Goal: Task Accomplishment & Management: Complete application form

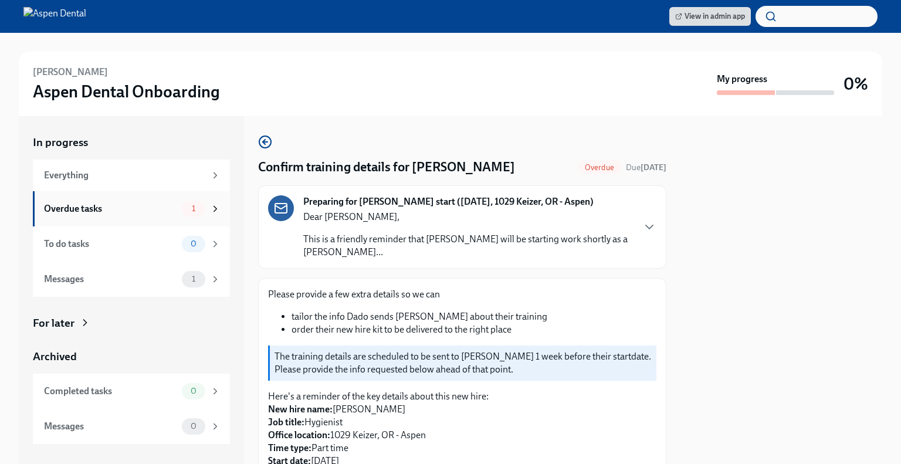
click at [142, 212] on div "Overdue tasks" at bounding box center [110, 208] width 133 height 13
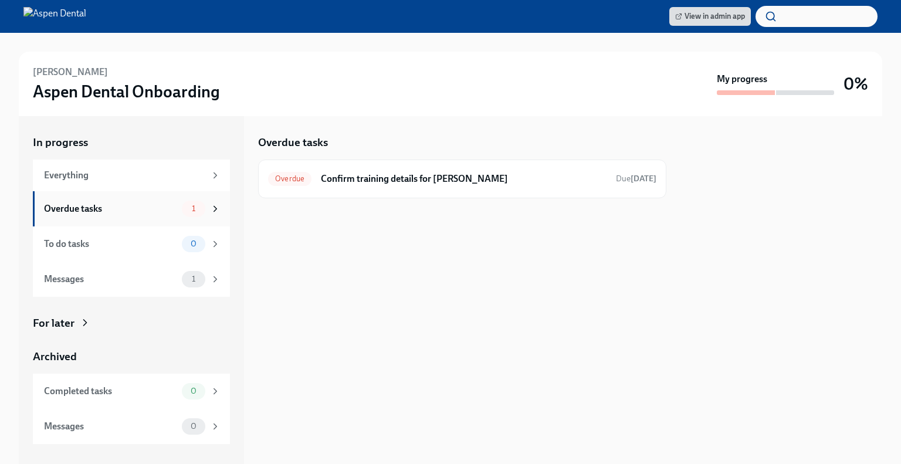
click at [204, 208] on div "1" at bounding box center [193, 209] width 23 height 16
click at [393, 180] on h6 "Confirm training details for [PERSON_NAME]" at bounding box center [464, 178] width 286 height 13
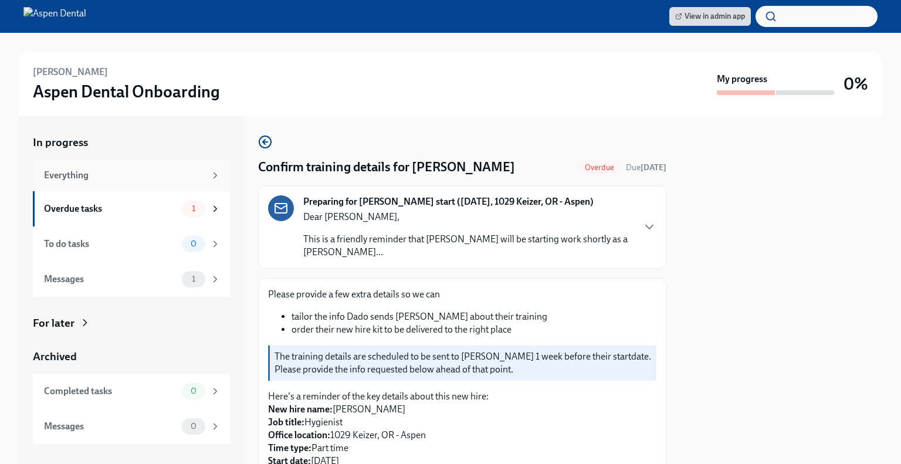
click at [140, 170] on div "Everything" at bounding box center [124, 175] width 161 height 13
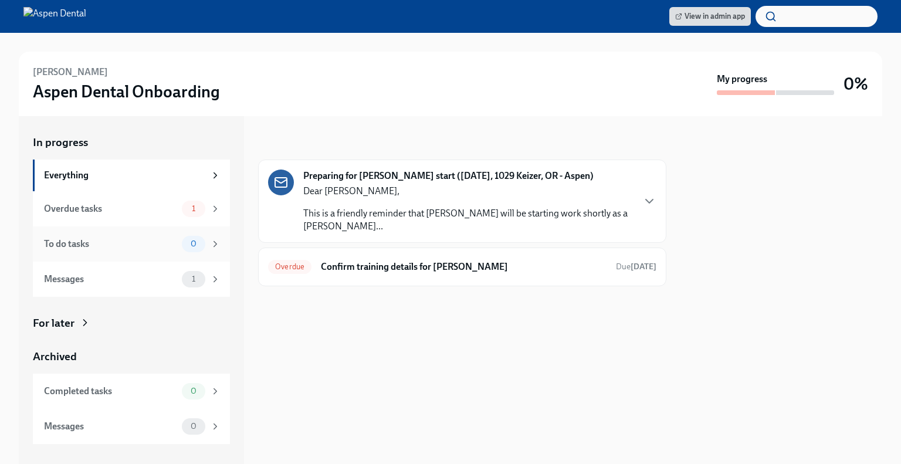
click at [157, 245] on div "To do tasks" at bounding box center [110, 243] width 133 height 13
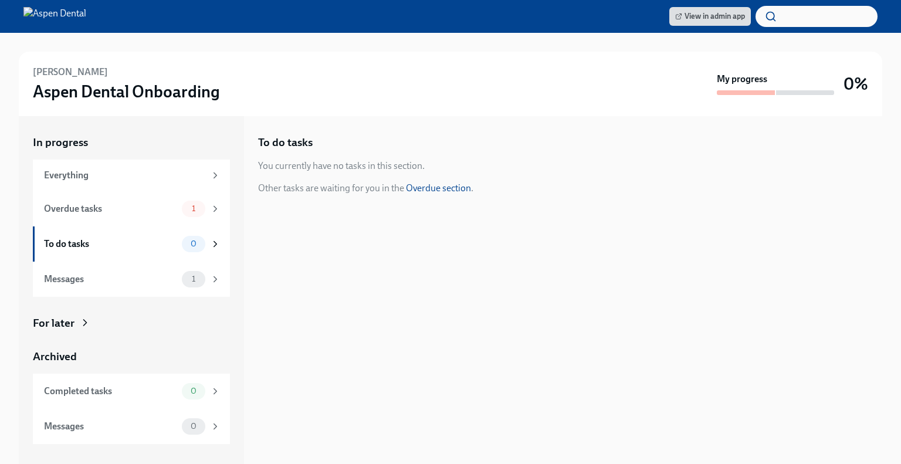
click at [436, 187] on link "Overdue section" at bounding box center [438, 187] width 65 height 11
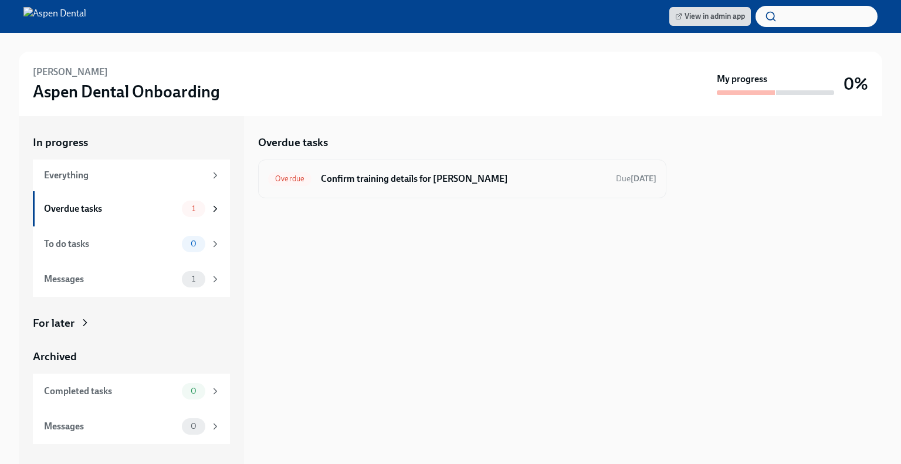
click at [293, 178] on span "Overdue" at bounding box center [289, 178] width 43 height 9
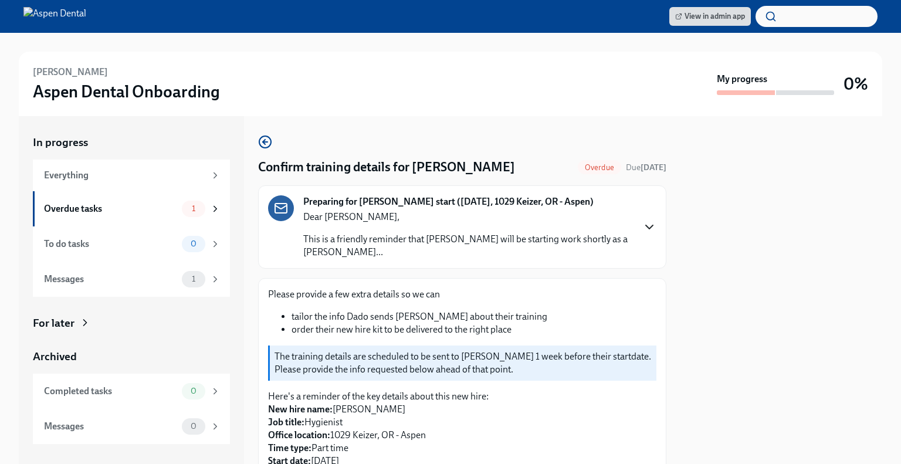
click at [643, 220] on icon "button" at bounding box center [649, 227] width 14 height 14
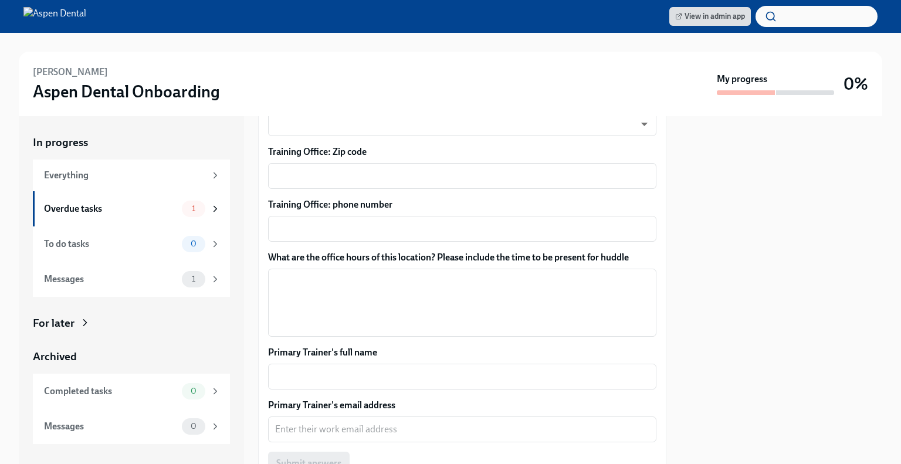
scroll to position [1323, 0]
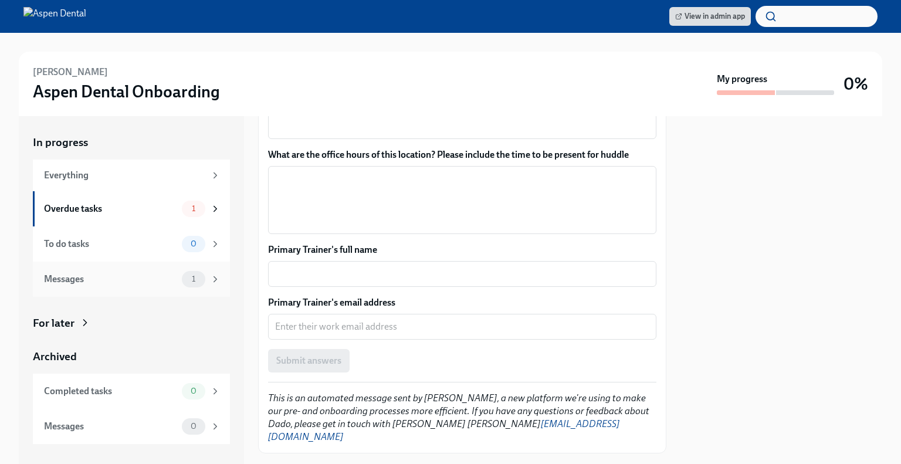
click at [215, 281] on icon at bounding box center [215, 279] width 11 height 11
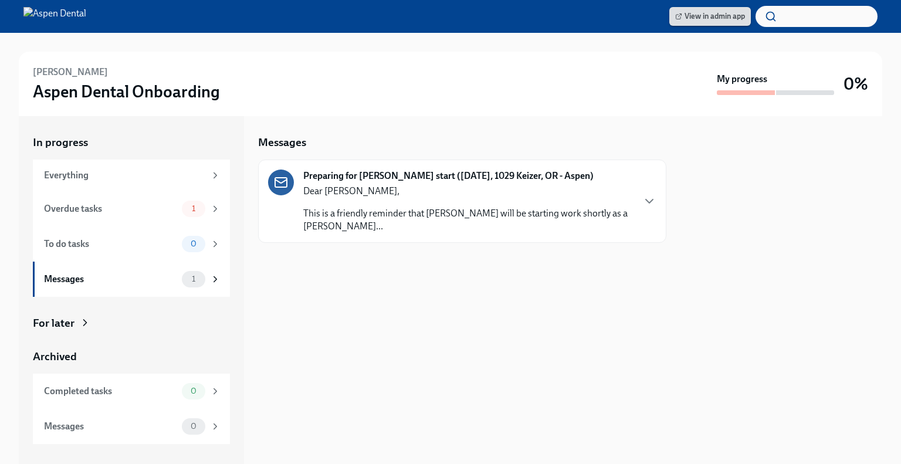
click at [705, 18] on span "View in admin app" at bounding box center [710, 17] width 70 height 12
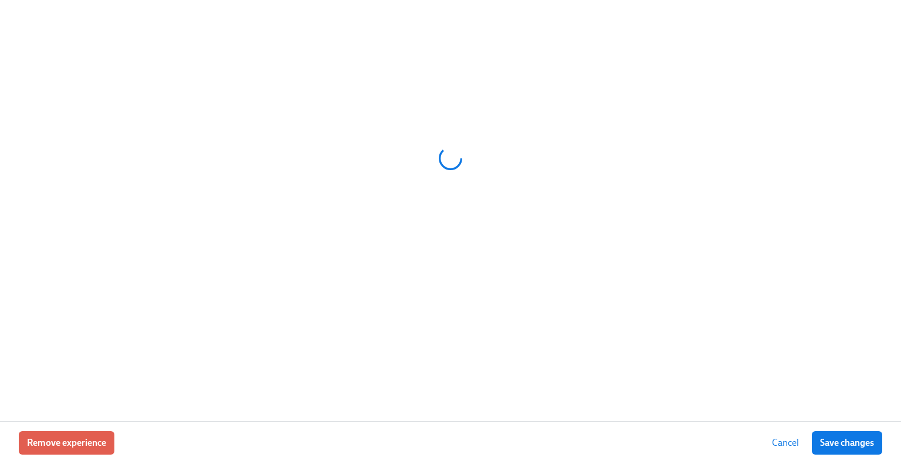
scroll to position [0, 10001]
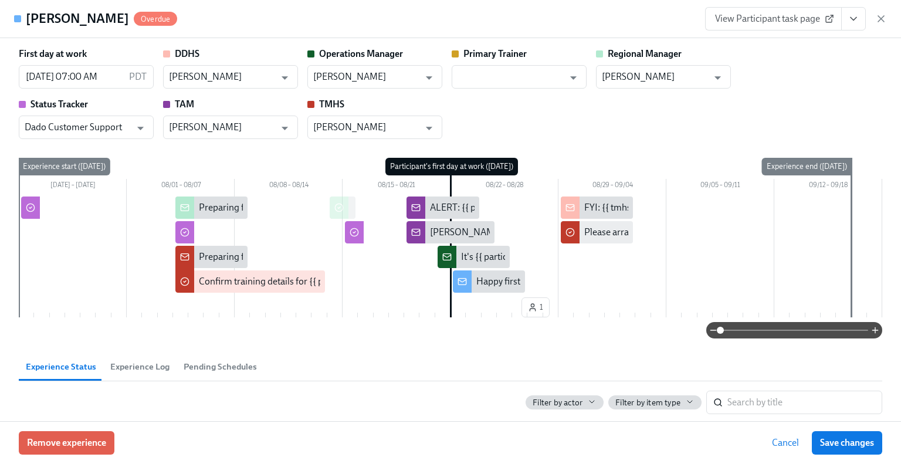
type input "Holly Hammock"
type input "Amanda Schumann"
type input "Dado Customer Support"
type input "Jennifer Adkins"
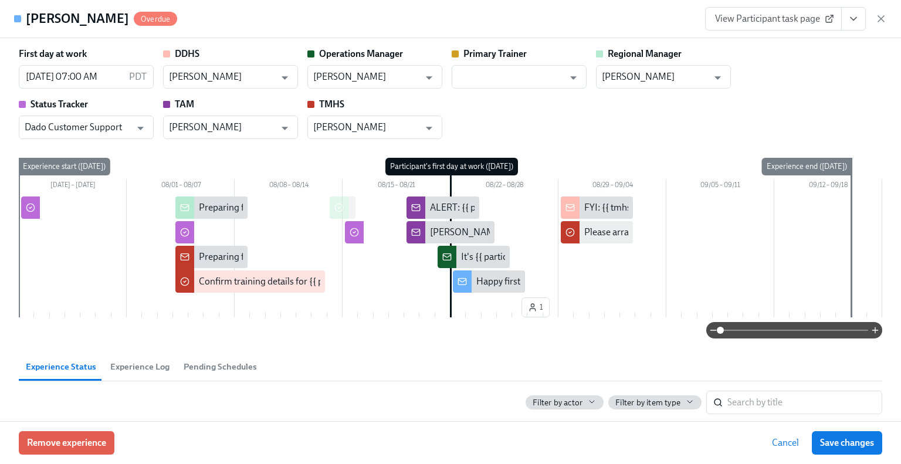
type input "Nichole Youren"
type input "Holly Hammock"
type input "Amanda Schumann"
type input "Dado Customer Support"
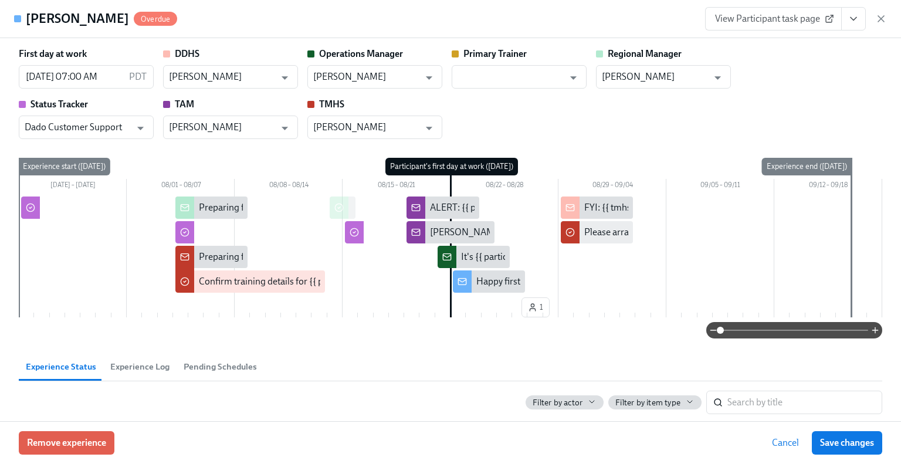
type input "Jennifer Adkins"
type input "Nichole Youren"
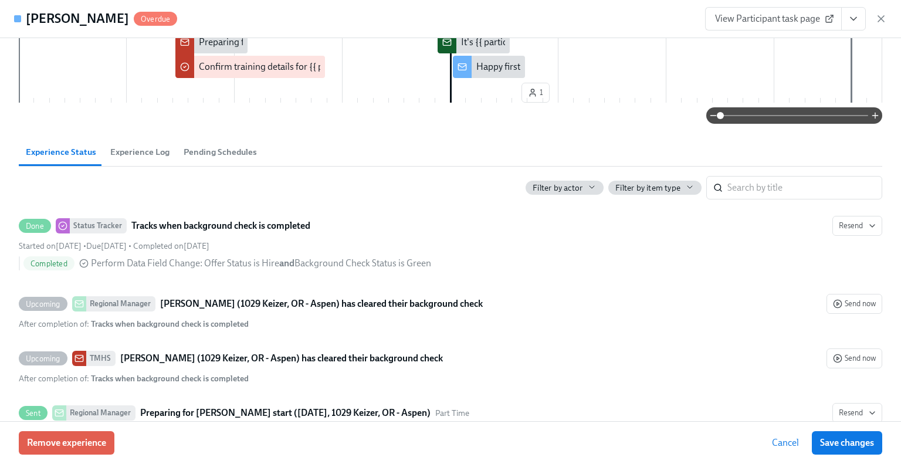
scroll to position [215, 0]
click at [727, 188] on input "search" at bounding box center [804, 186] width 155 height 23
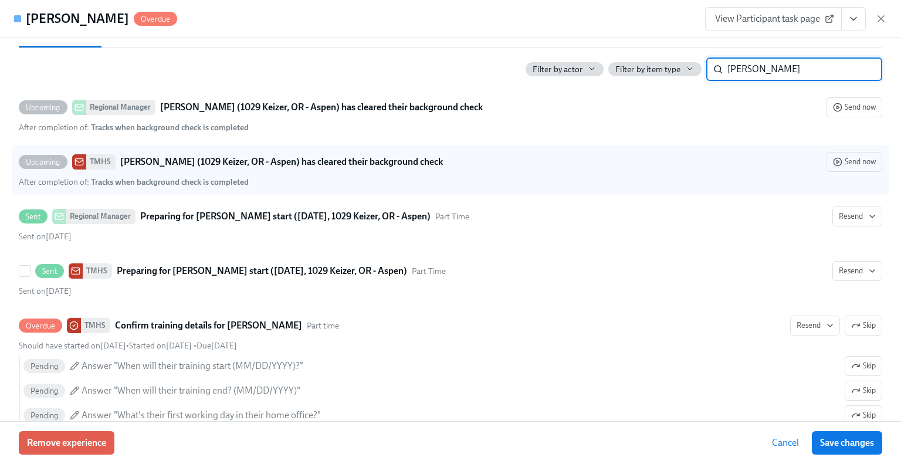
scroll to position [334, 0]
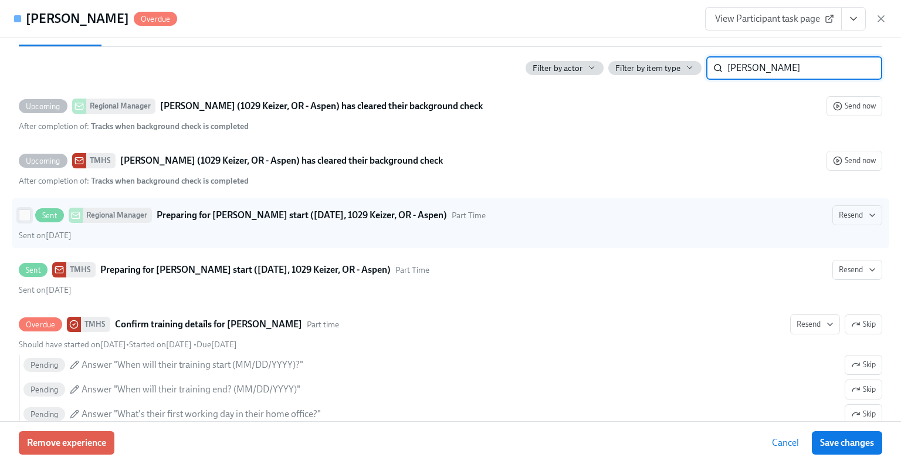
type input "jill fries"
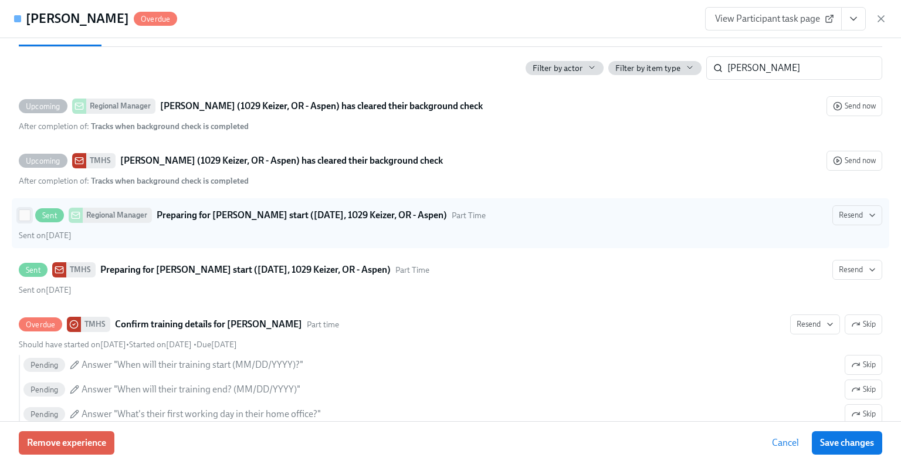
click at [29, 218] on input "Sent Regional Manager Preparing for Jill Friese's start (08/22/2025, 1029 Keize…" at bounding box center [24, 215] width 11 height 11
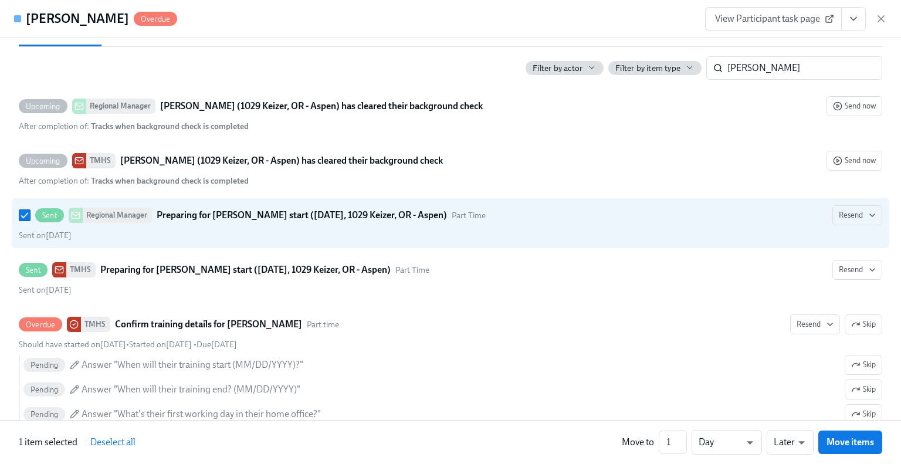
click at [128, 443] on span "Deselect all" at bounding box center [112, 442] width 45 height 12
checkbox input "false"
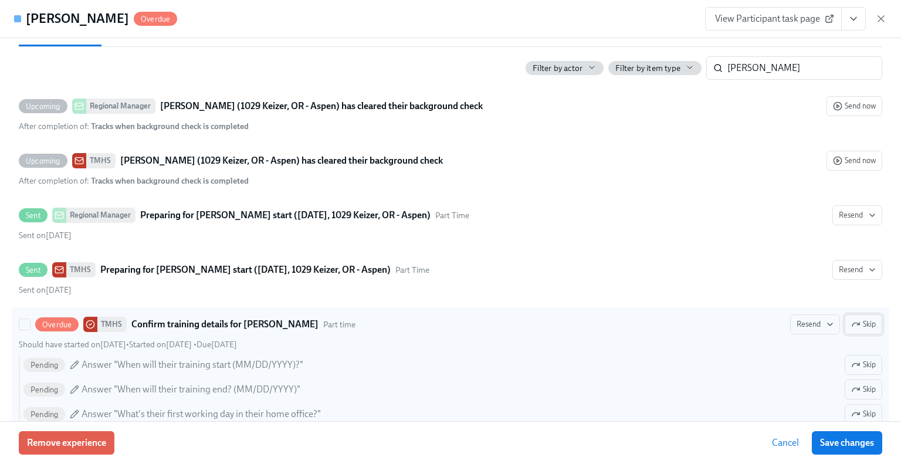
click at [860, 321] on span "Skip" at bounding box center [863, 324] width 25 height 12
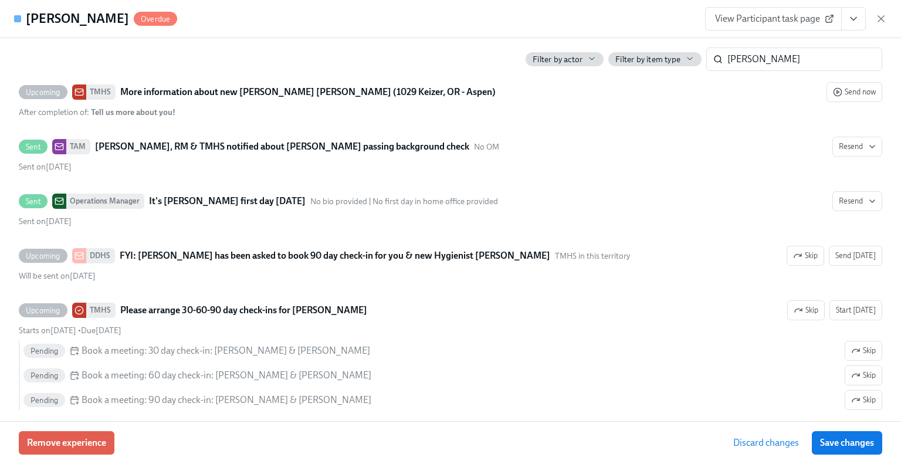
scroll to position [1348, 0]
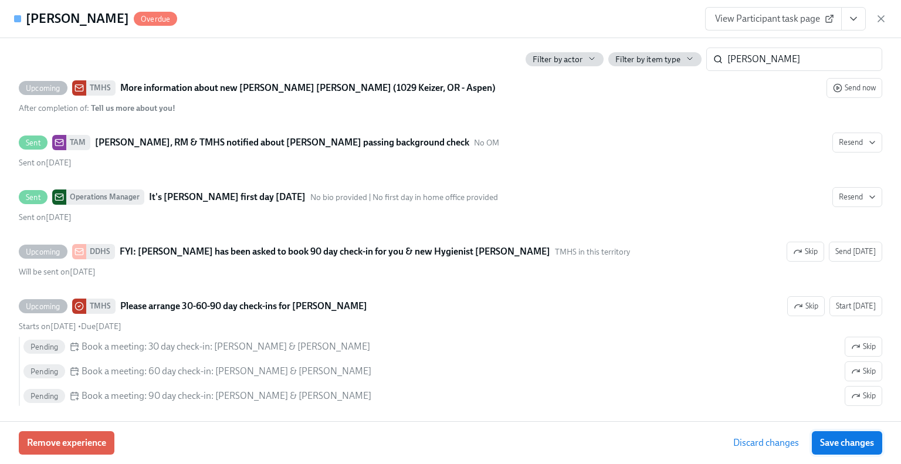
click at [854, 443] on span "Save changes" at bounding box center [847, 443] width 54 height 12
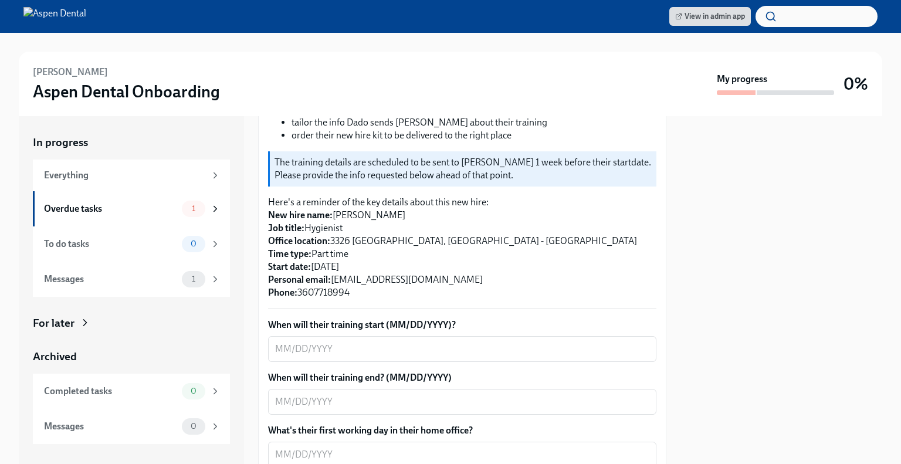
scroll to position [203, 0]
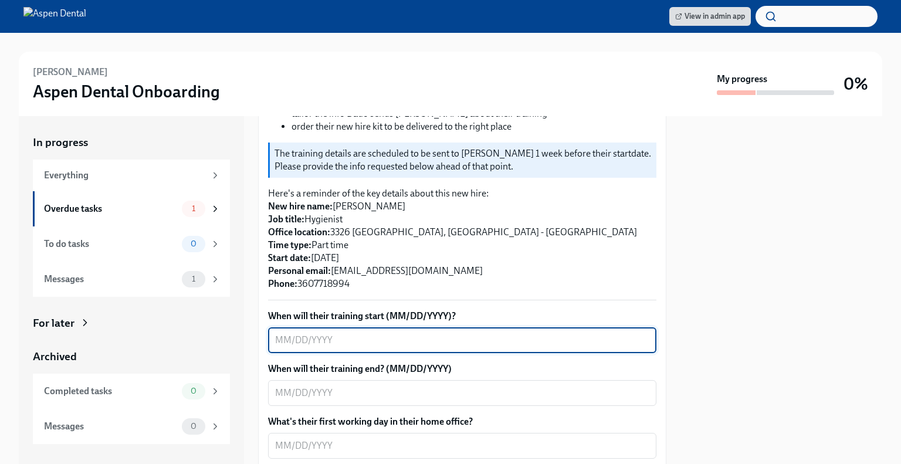
click at [359, 347] on textarea "When will their training start (MM/DD/YYYY)?" at bounding box center [462, 340] width 374 height 14
type textarea "09/02/2025"
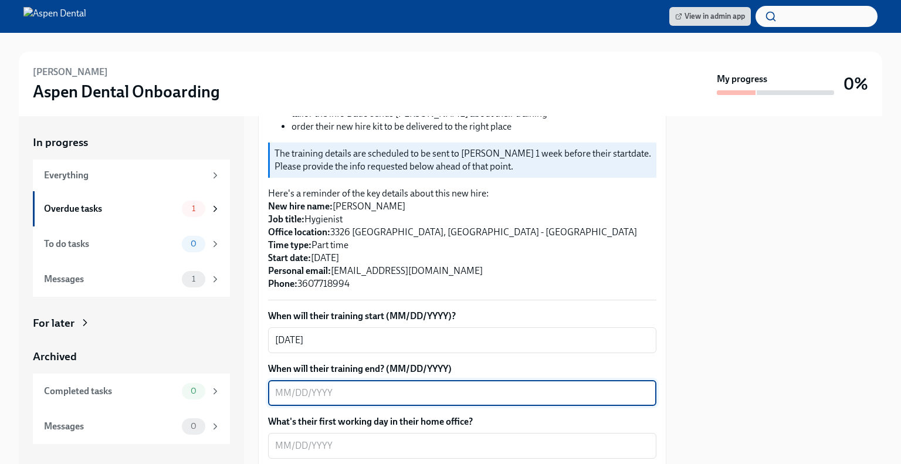
click at [293, 400] on textarea "When will their training end? (MM/DD/YYYY)" at bounding box center [462, 393] width 374 height 14
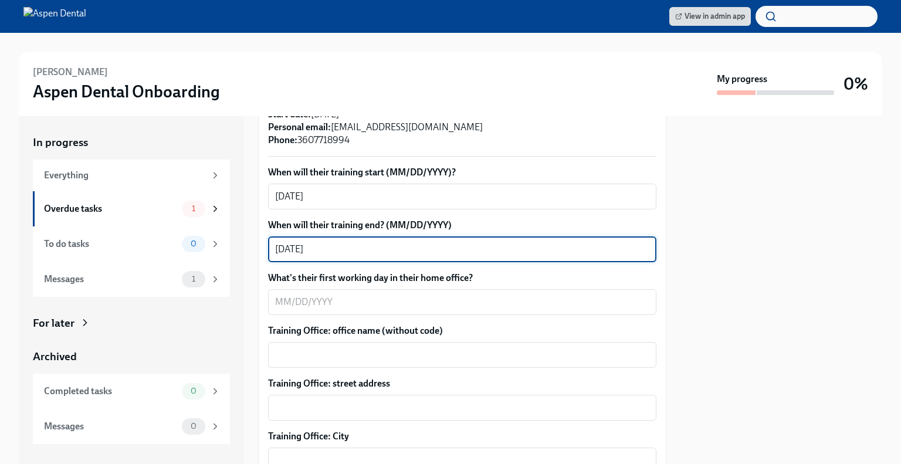
scroll to position [347, 0]
type textarea "09/12/2025"
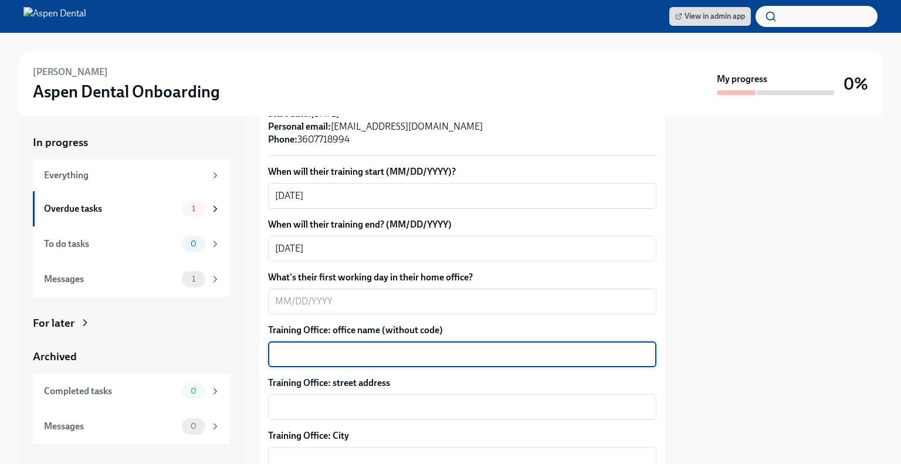
click at [317, 361] on textarea "Training Office: office name (without code)" at bounding box center [462, 354] width 374 height 14
type textarea "Grants Pass"
click at [304, 414] on textarea "Training Office: street address" at bounding box center [462, 407] width 374 height 14
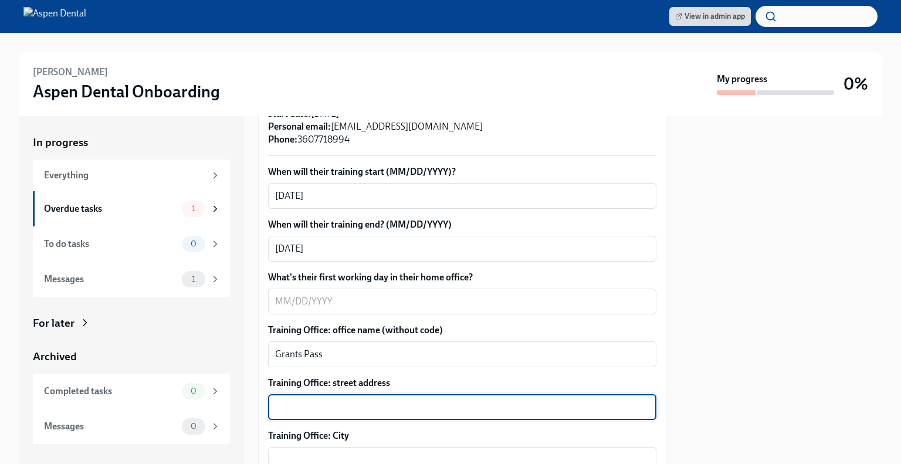
paste textarea "200 NE Terry Ln STE D, Grants Pass, OR 97526"
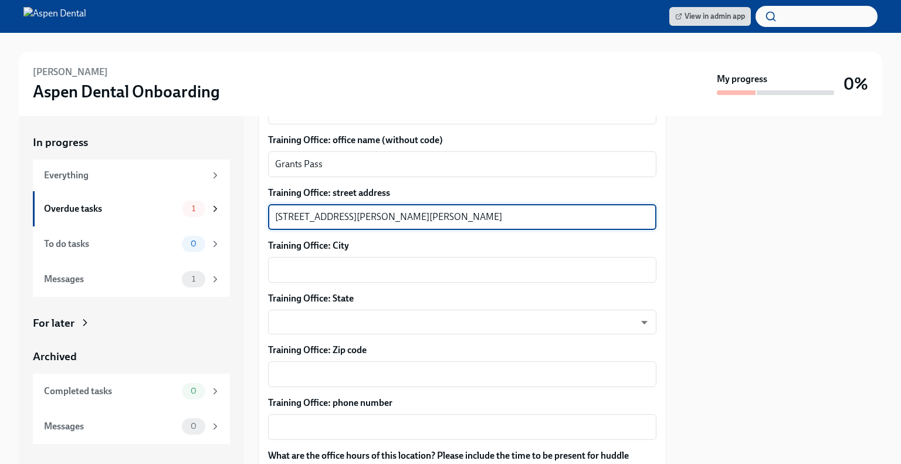
scroll to position [539, 0]
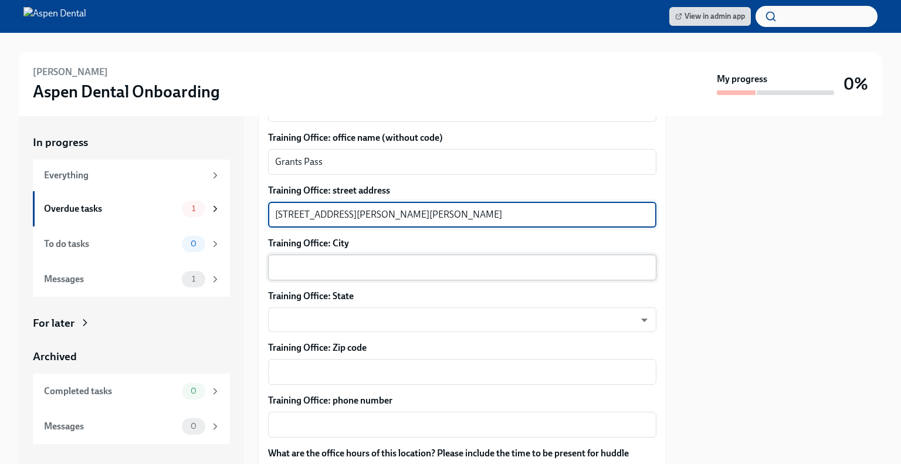
type textarea "200 NE Terry Ln STE D, Grants Pass, OR 97526"
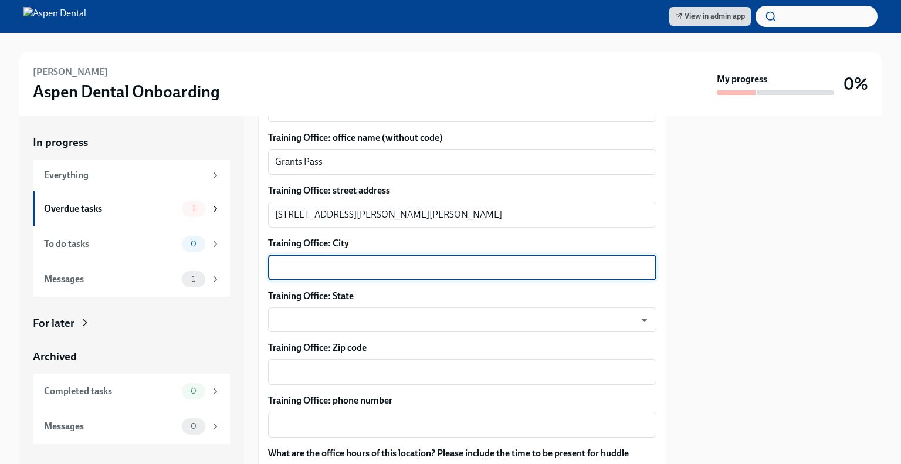
click at [301, 274] on textarea "Training Office: City" at bounding box center [462, 267] width 374 height 14
type textarea "Grants Pass"
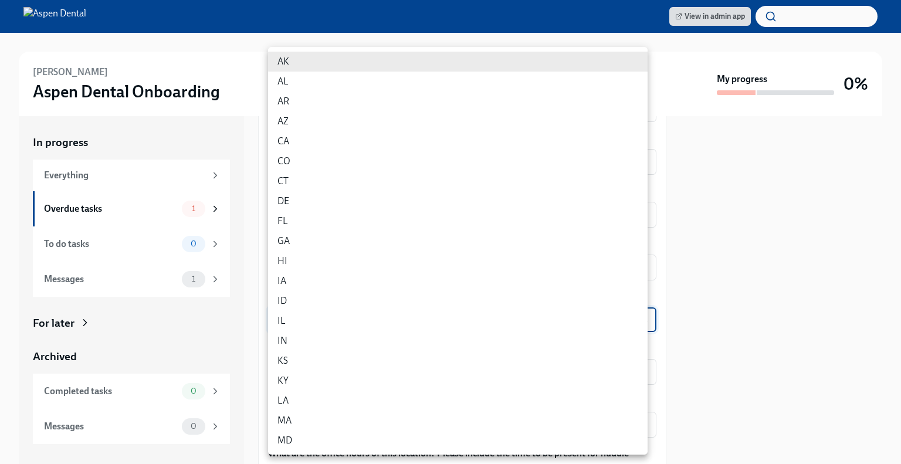
click at [290, 328] on body "View in admin app Danielle Harrington Aspen Dental Onboarding My progress 0% In…" at bounding box center [450, 232] width 901 height 464
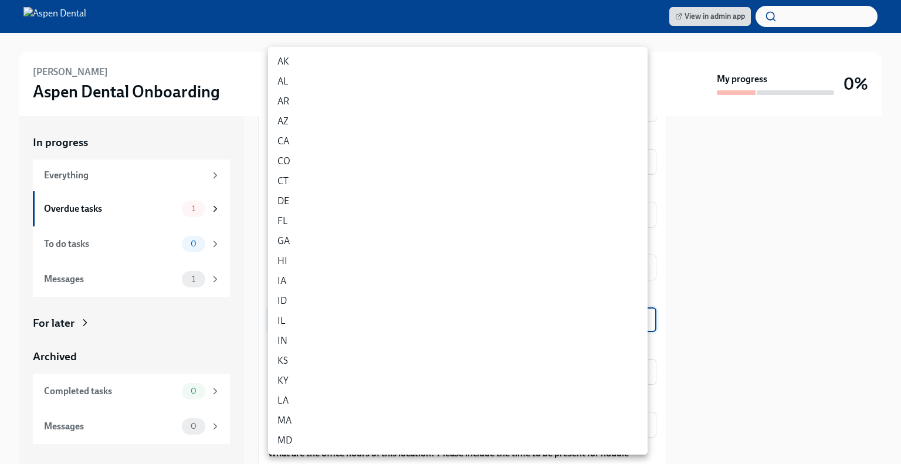
scroll to position [488, 0]
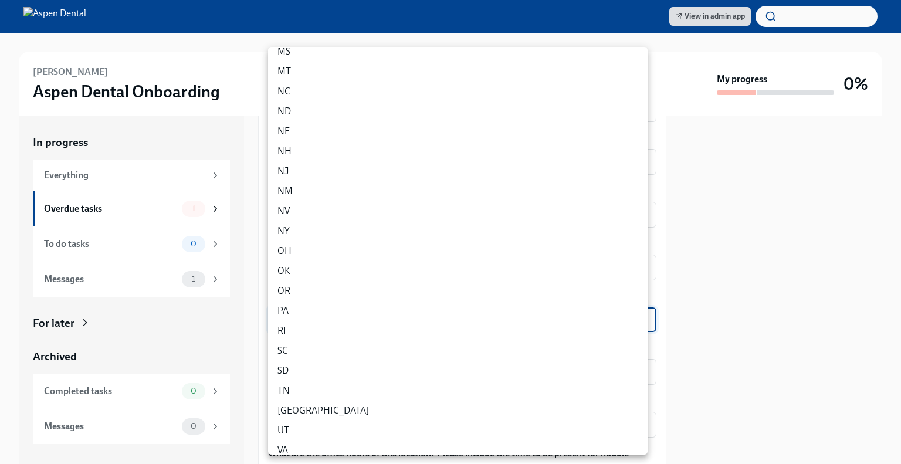
click at [290, 290] on li "OR" at bounding box center [457, 291] width 379 height 20
type input "1iNFoO7ko"
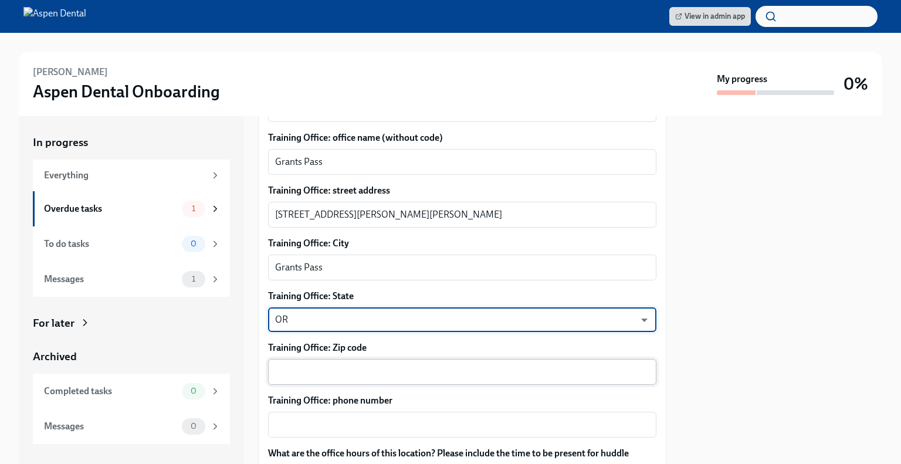
click at [307, 379] on textarea "Training Office: Zip code" at bounding box center [462, 372] width 374 height 14
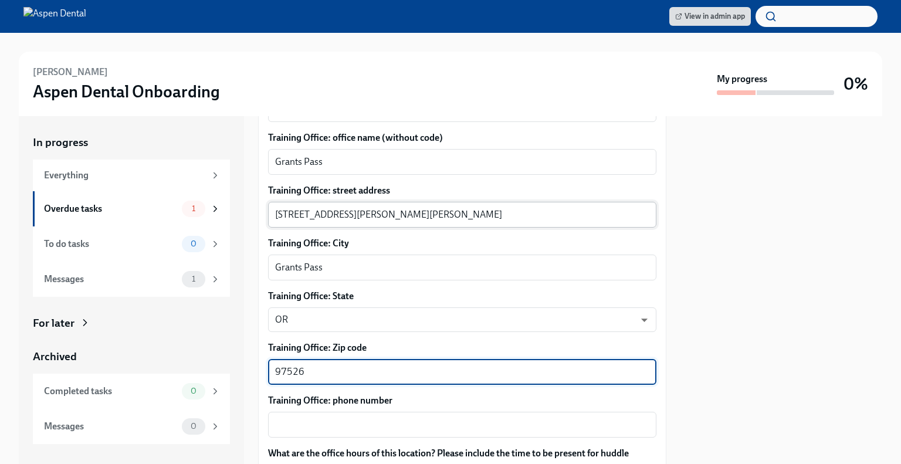
type textarea "97526"
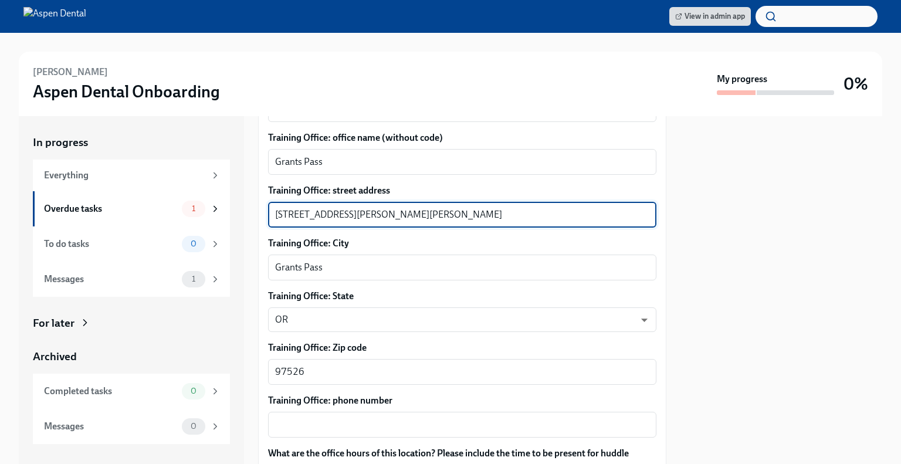
drag, startPoint x: 484, startPoint y: 227, endPoint x: 366, endPoint y: 228, distance: 117.9
click at [366, 222] on textarea "200 NE Terry Ln STE D, Grants Pass, OR 97526" at bounding box center [462, 215] width 374 height 14
type textarea "200 NE Terry Ln STE D"
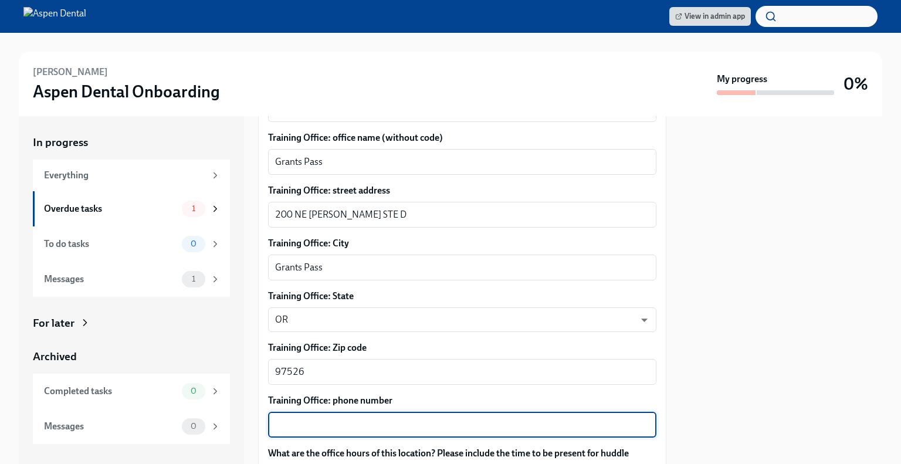
click at [294, 432] on textarea "Training Office: phone number" at bounding box center [462, 424] width 374 height 14
click at [310, 432] on textarea "5412378087" at bounding box center [462, 424] width 374 height 14
click at [291, 432] on textarea "541237-8087" at bounding box center [462, 424] width 374 height 14
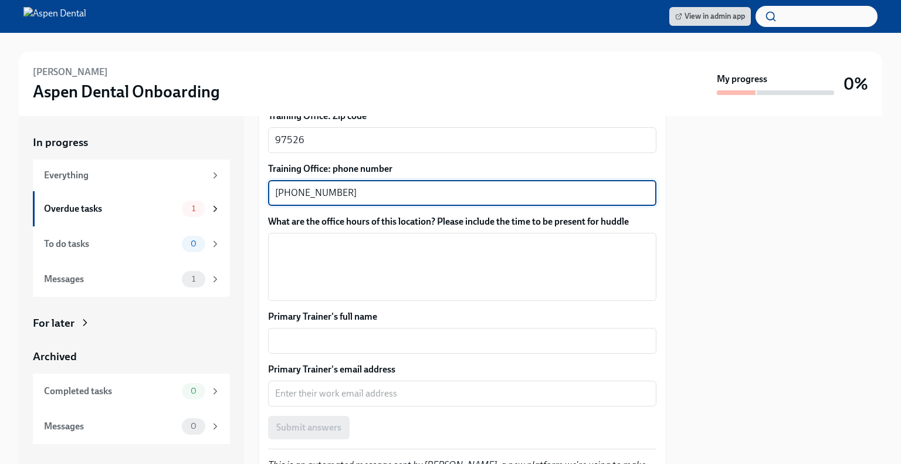
scroll to position [772, 0]
type textarea "(541)237-8087"
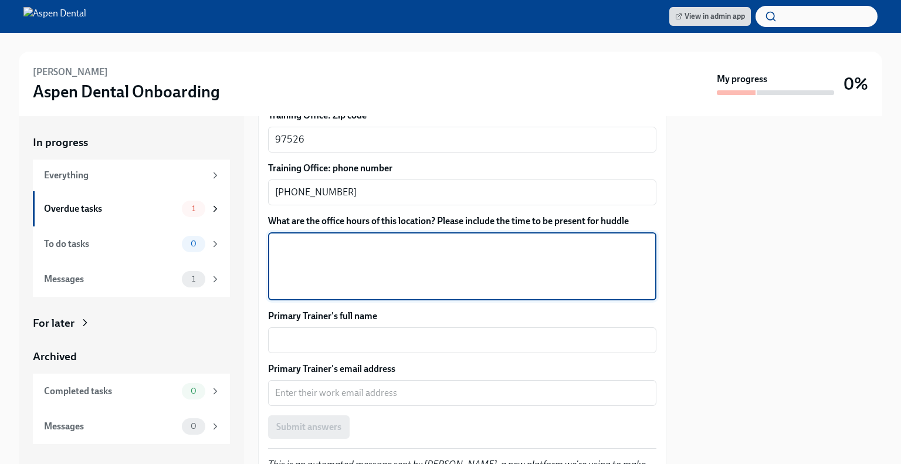
click at [293, 262] on textarea "What are the office hours of this location? Please include the time to be prese…" at bounding box center [462, 266] width 374 height 56
type textarea "O"
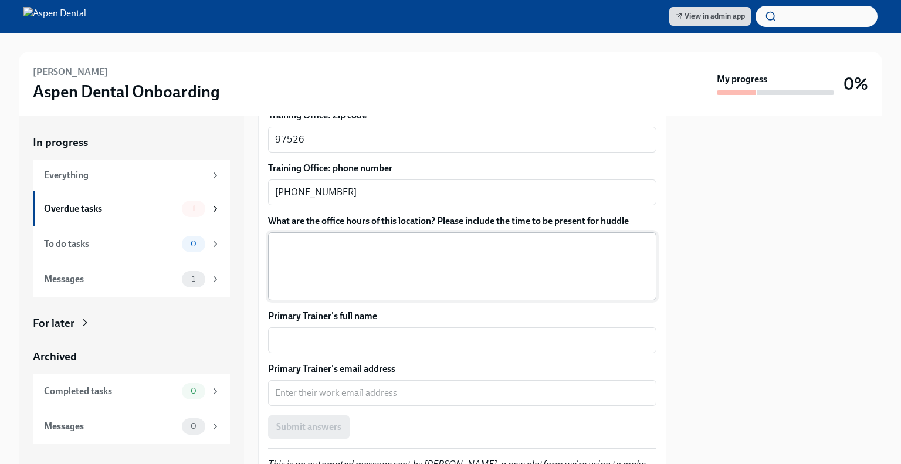
click at [274, 256] on div "x ​" at bounding box center [462, 266] width 388 height 68
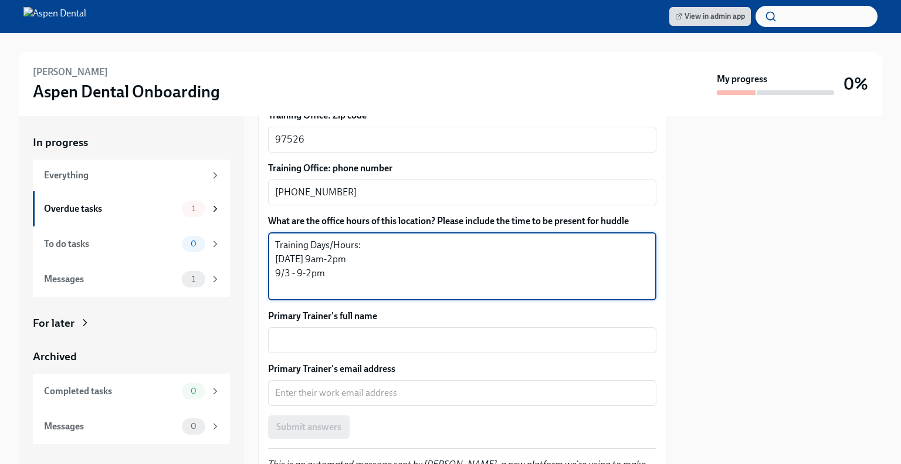
click at [301, 286] on textarea "Training Days/Hours: 9/2- 9am-2pm 9/3 - 9-2pm" at bounding box center [462, 266] width 374 height 56
click at [342, 288] on textarea "Training Days/Hours: 9/2- 9am-2pm 9/3 - 9am-2pm" at bounding box center [462, 266] width 374 height 56
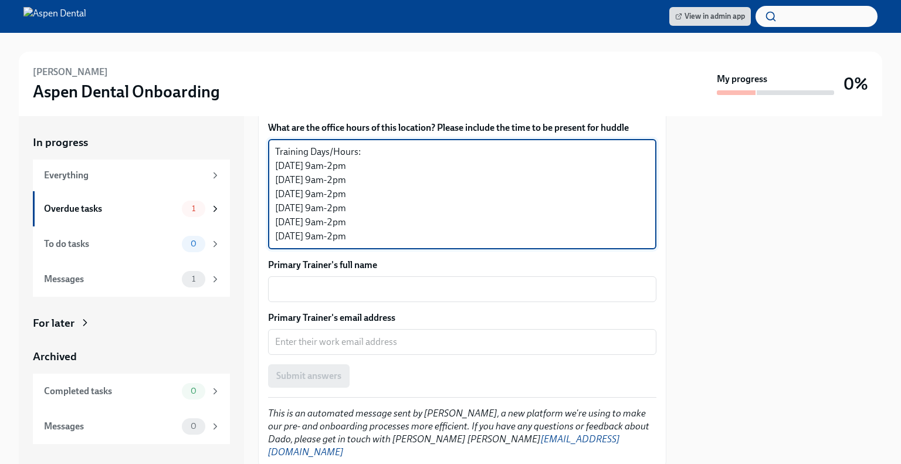
scroll to position [906, 0]
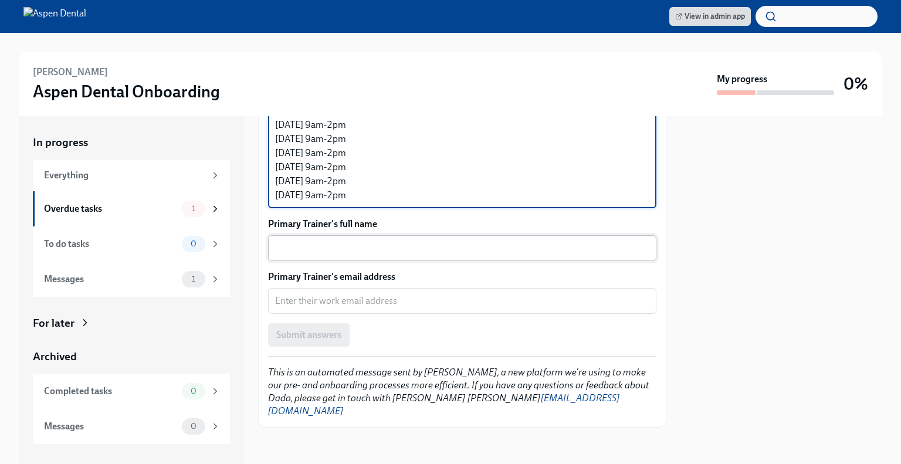
type textarea "Training Days/Hours: 9/2- 9am-2pm 9/3 - 9am-2pm 9/4 - 9am-2pm 9/8 - 9am-2pm 9/1…"
click at [301, 255] on textarea "Primary Trainer's full name" at bounding box center [462, 248] width 374 height 14
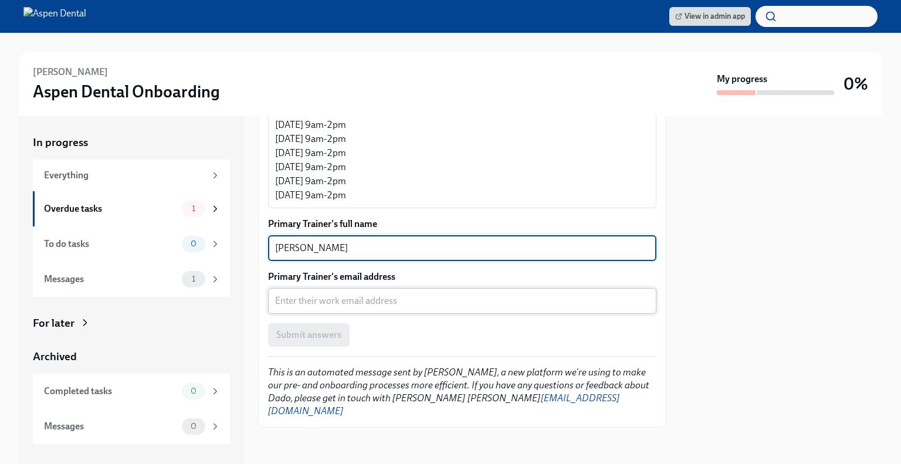
type textarea "Hannah Hertel"
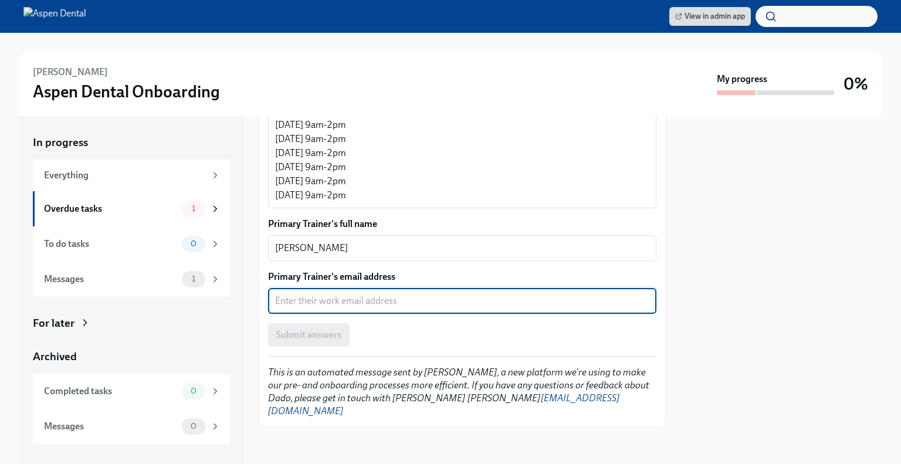
click at [293, 308] on textarea "Primary Trainer's email address" at bounding box center [462, 301] width 374 height 14
type textarea "hannah.hertel@aspendental.com"
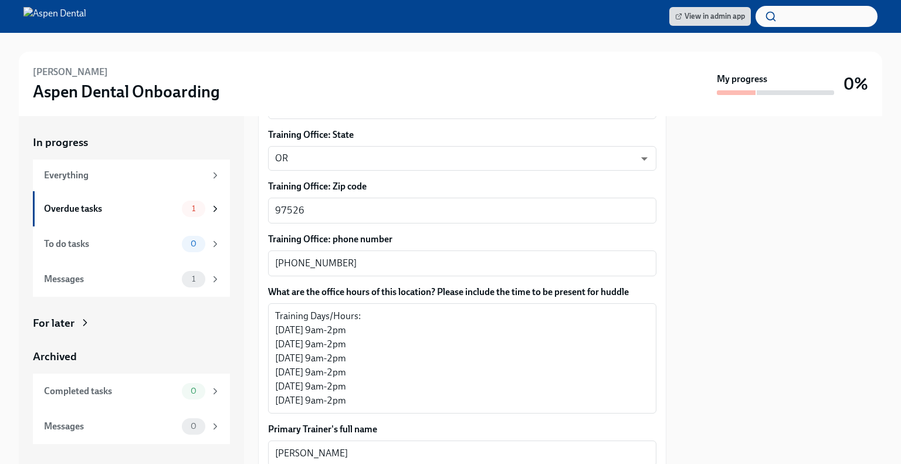
scroll to position [694, 0]
